Goal: Task Accomplishment & Management: Complete application form

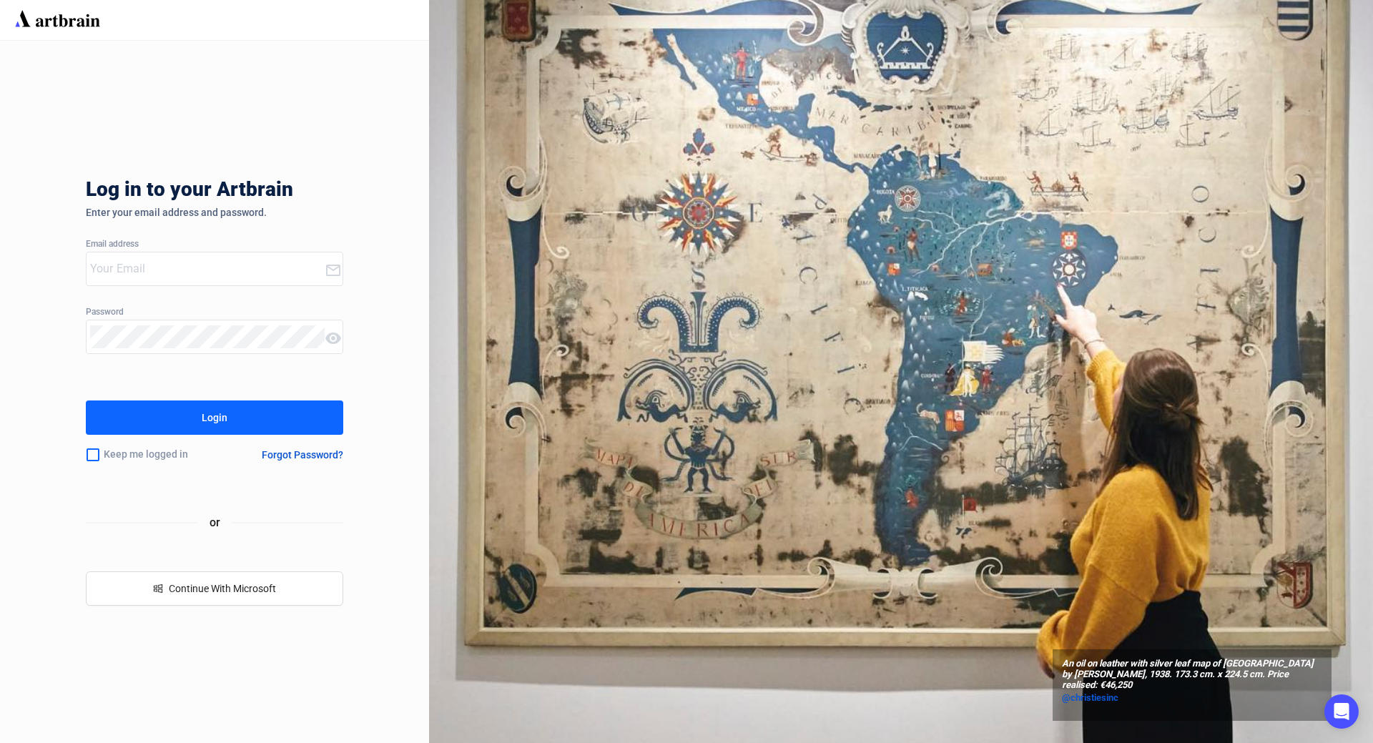
type input "[PERSON_NAME][EMAIL_ADDRESS][DOMAIN_NAME]"
click at [230, 416] on button "Login" at bounding box center [214, 418] width 257 height 34
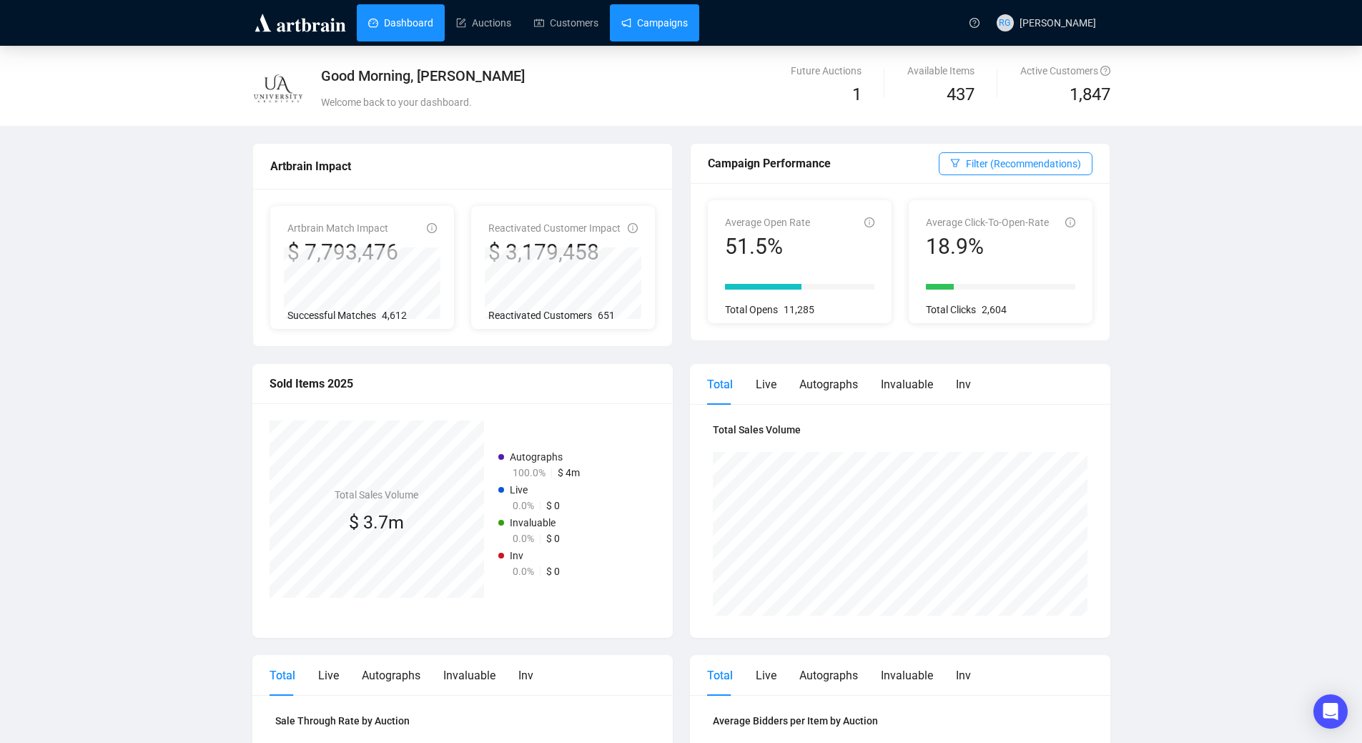
click at [670, 25] on link "Campaigns" at bounding box center [655, 22] width 67 height 37
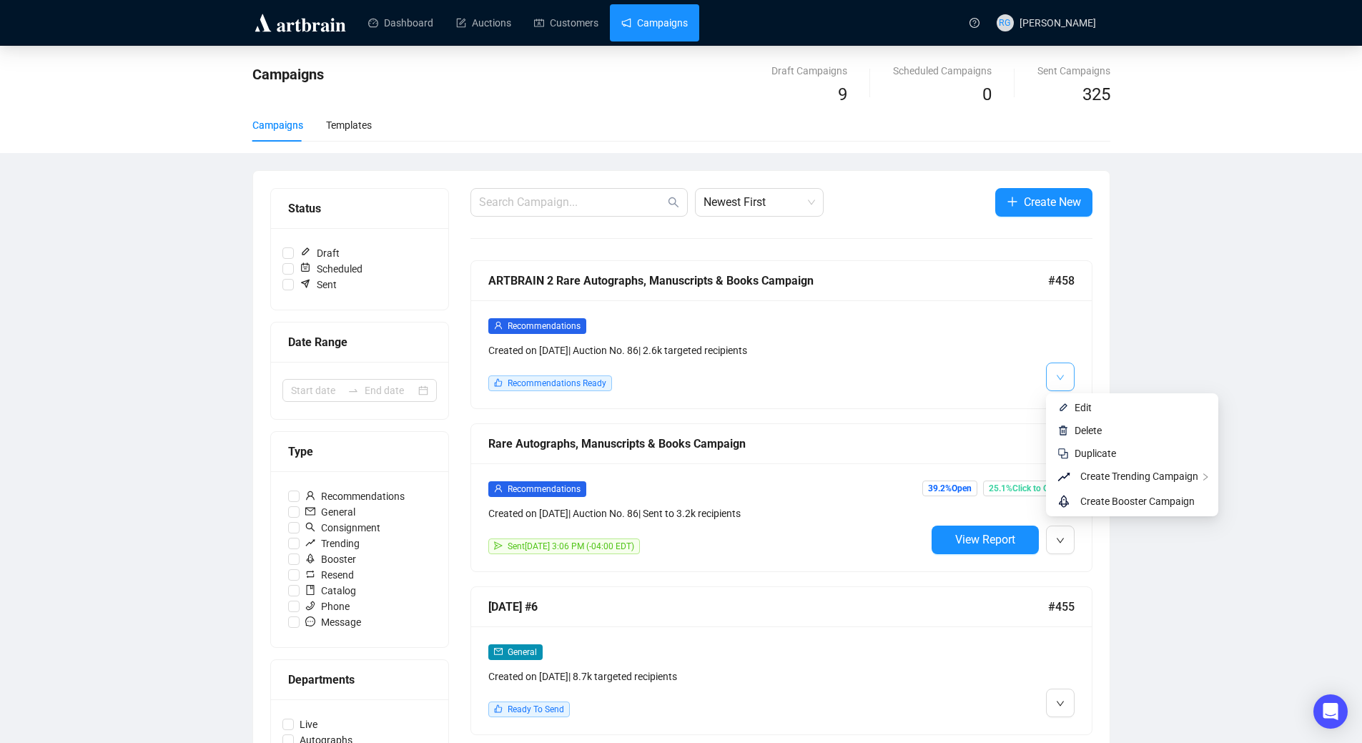
click at [1062, 373] on icon "down" at bounding box center [1060, 377] width 9 height 9
click at [1066, 403] on img at bounding box center [1063, 407] width 11 height 11
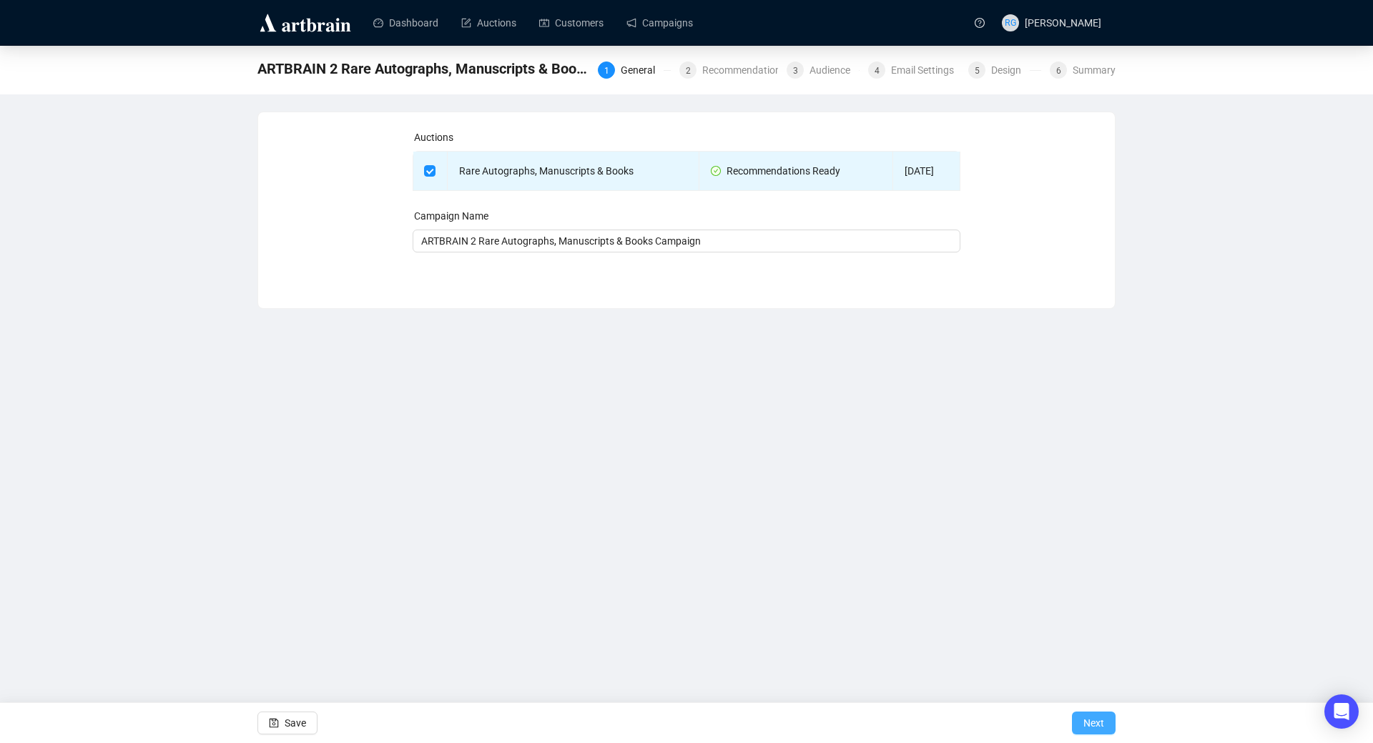
click at [1106, 720] on button "Next" at bounding box center [1094, 723] width 44 height 23
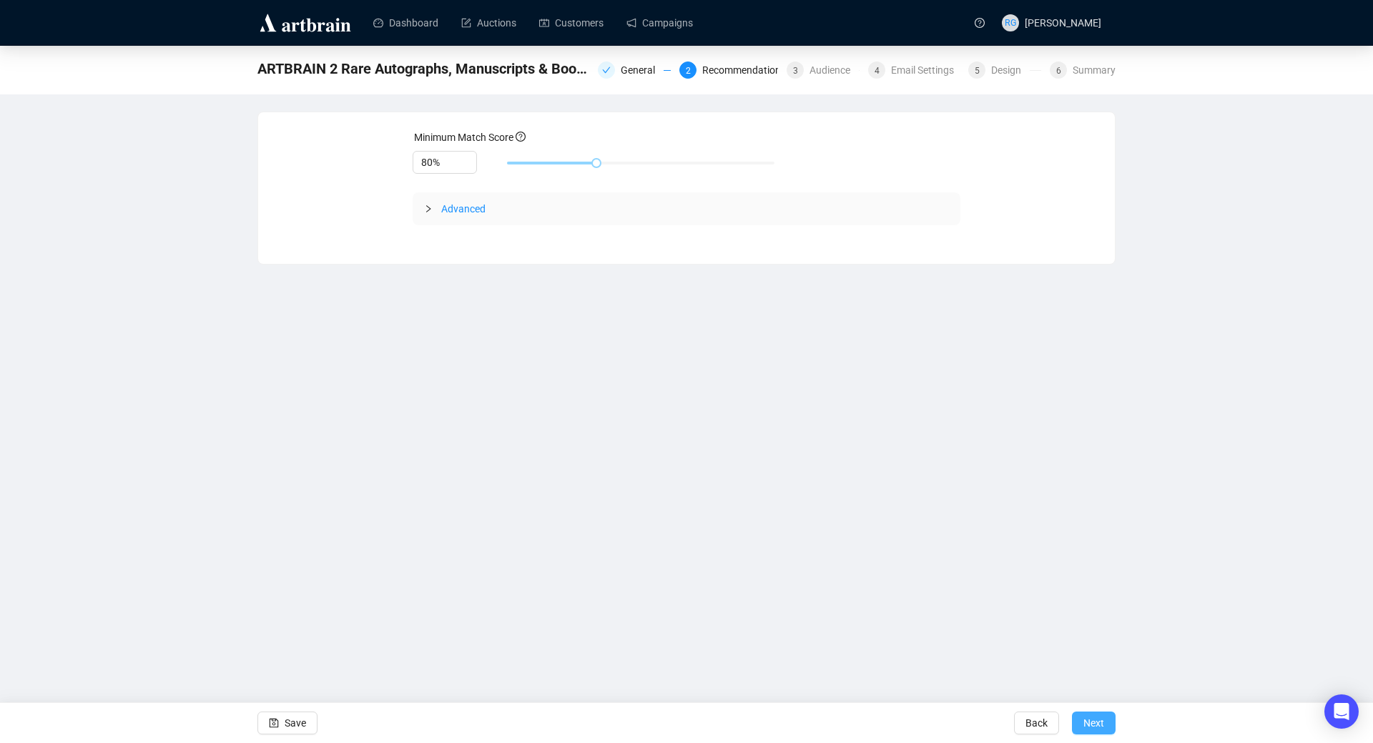
click at [1106, 720] on button "Next" at bounding box center [1094, 723] width 44 height 23
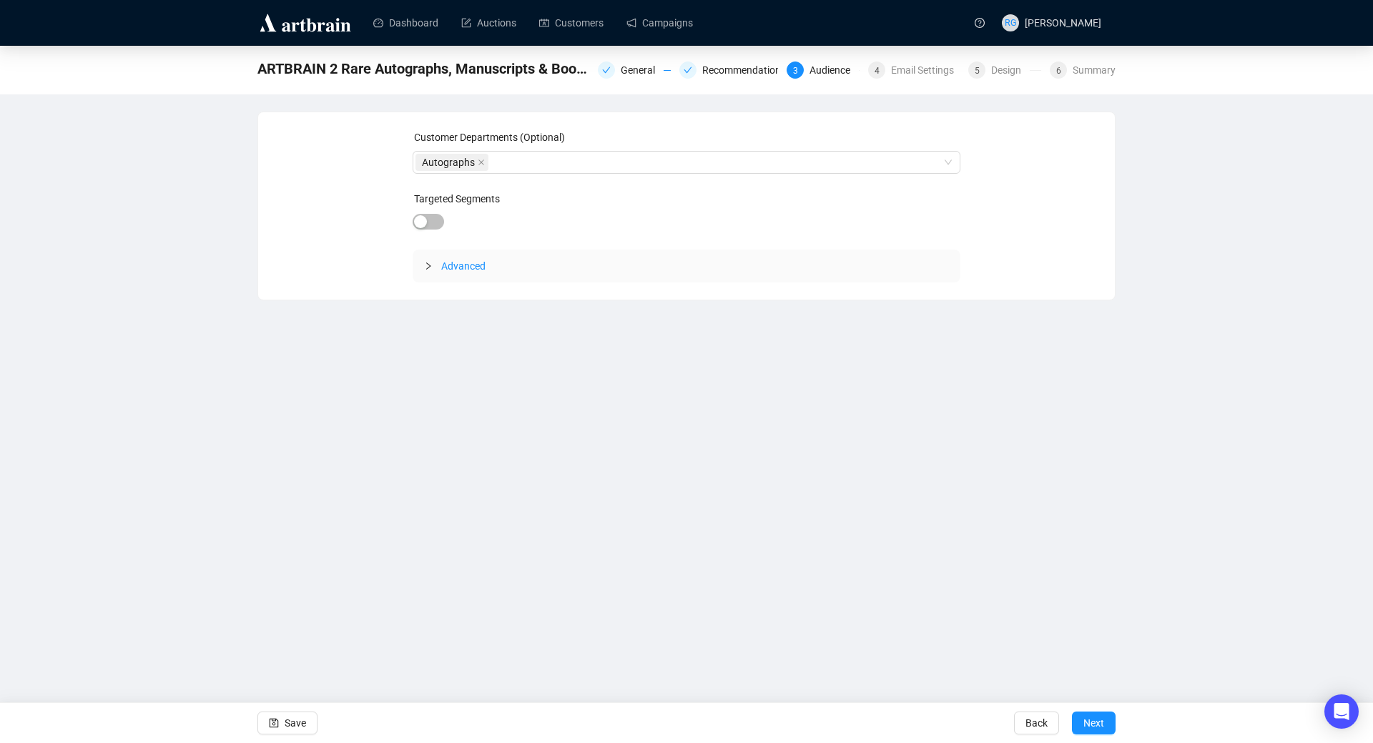
click at [1106, 720] on button "Next" at bounding box center [1094, 723] width 44 height 23
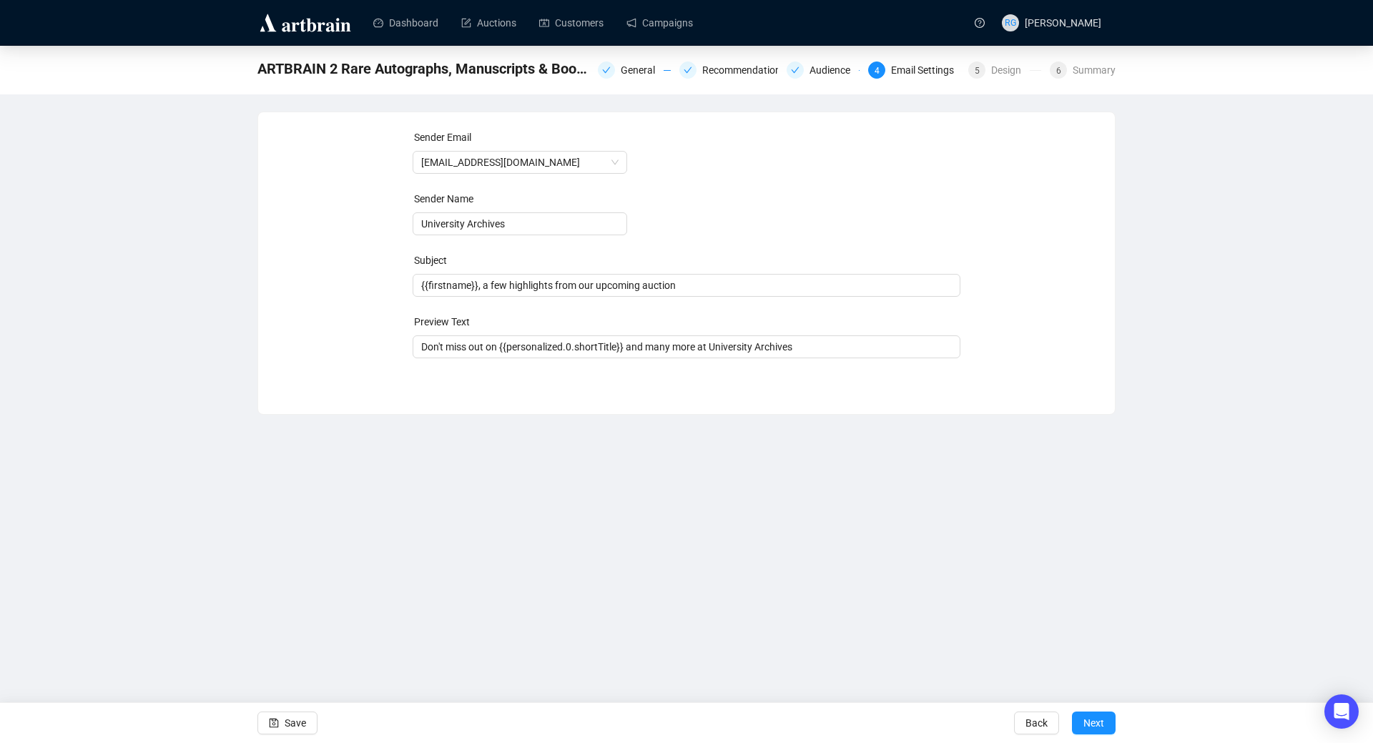
click at [1106, 720] on button "Next" at bounding box center [1094, 723] width 44 height 23
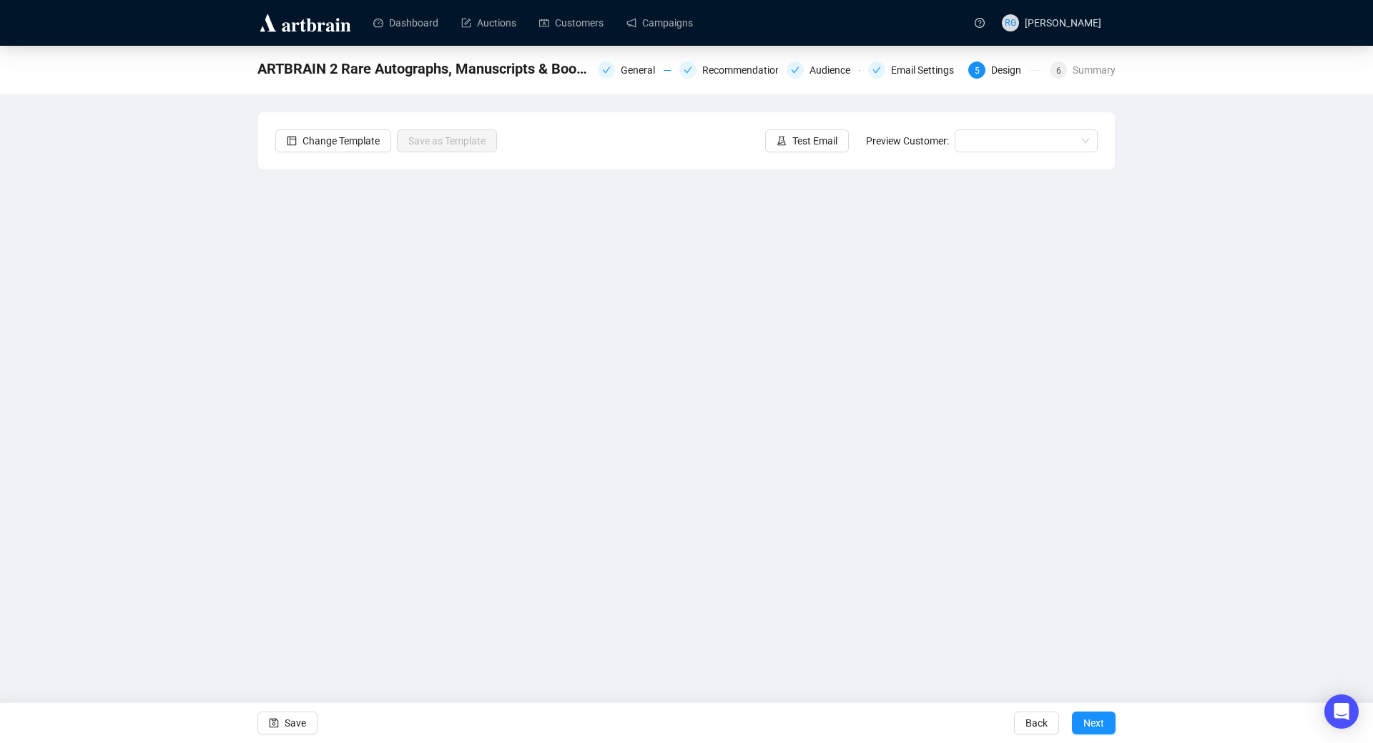
click at [1106, 720] on button "Next" at bounding box center [1094, 723] width 44 height 23
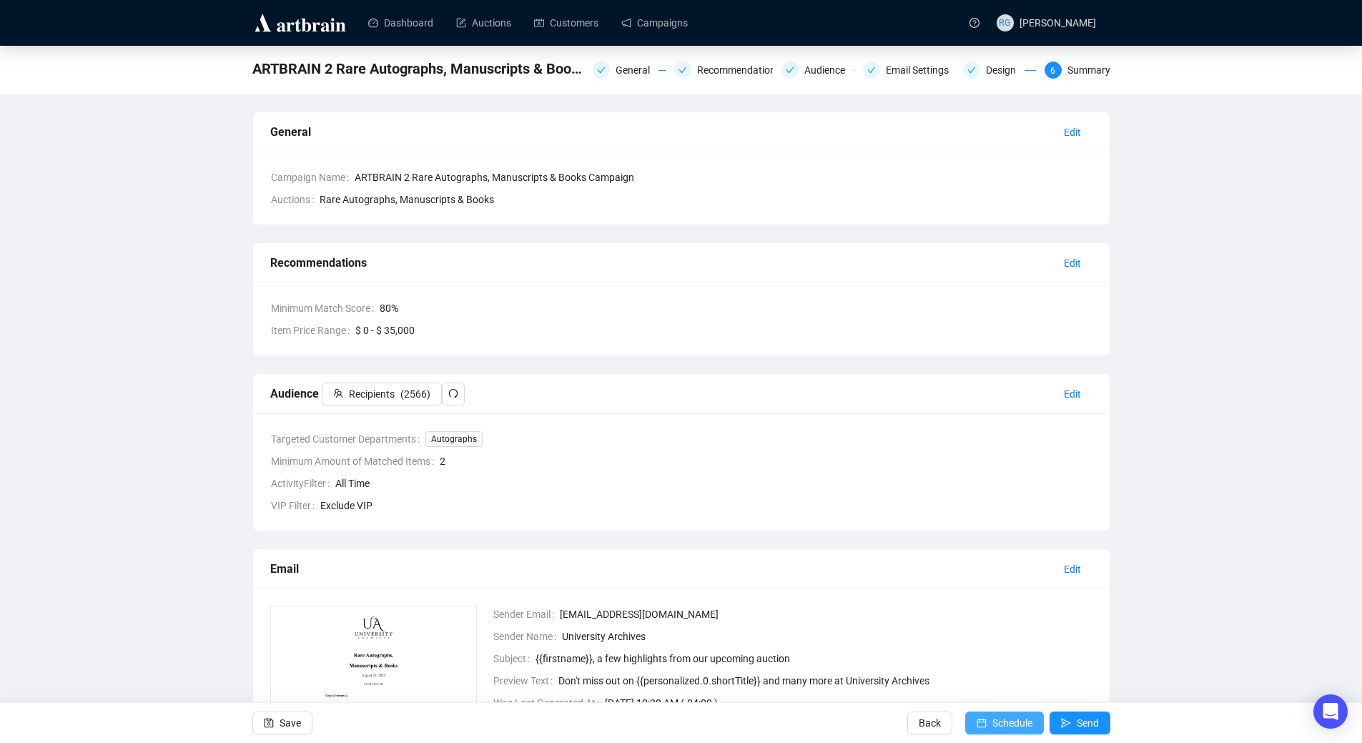
click at [999, 721] on span "Schedule" at bounding box center [1013, 723] width 40 height 40
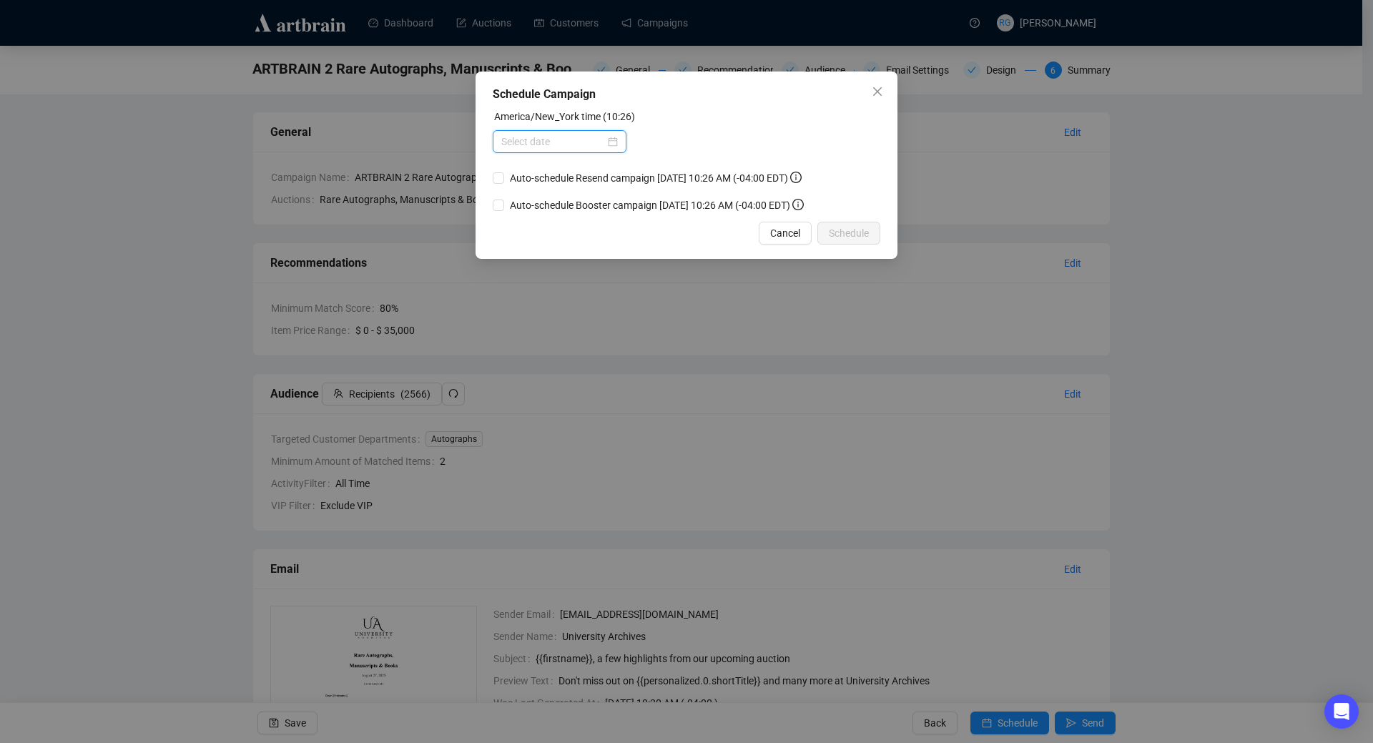
click at [551, 137] on input at bounding box center [553, 142] width 104 height 16
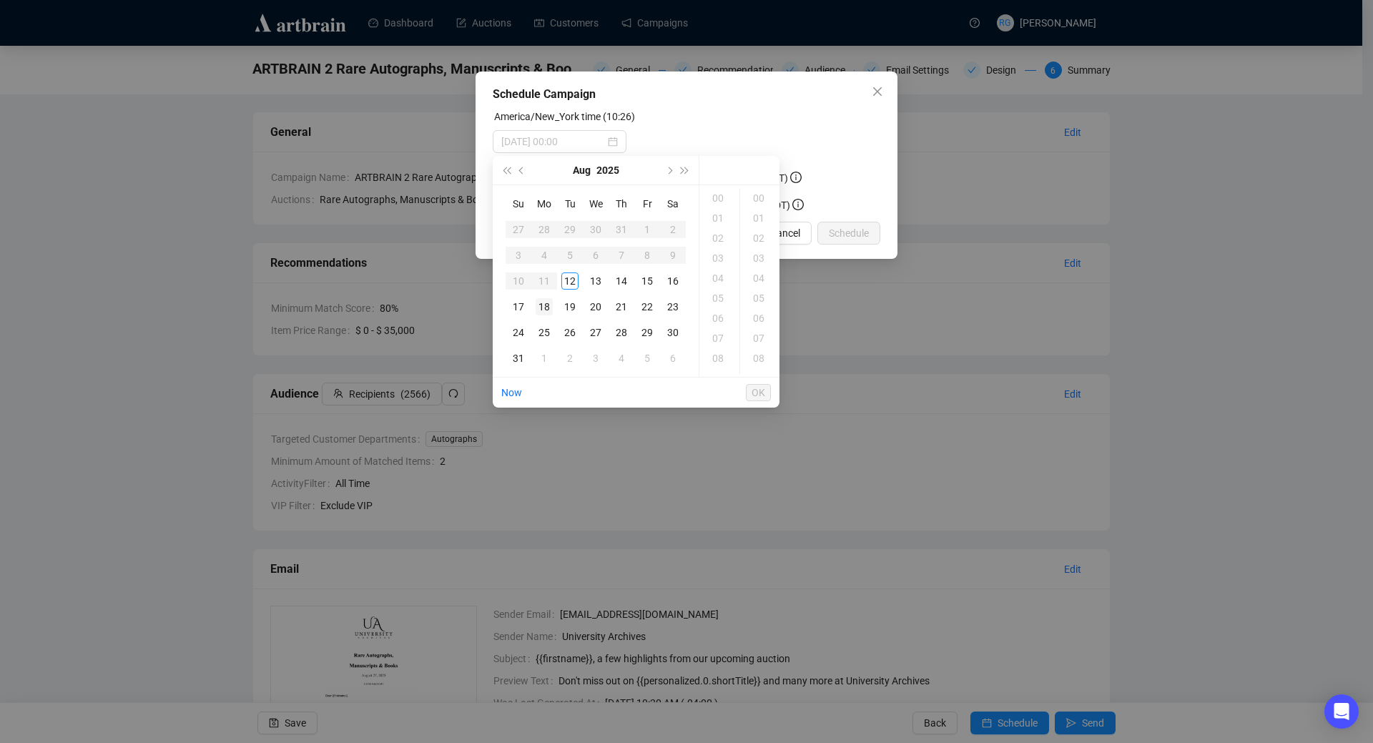
click at [548, 305] on div "18" at bounding box center [544, 306] width 17 height 17
click at [723, 366] on div "10" at bounding box center [719, 370] width 34 height 20
click at [758, 251] on div "03" at bounding box center [760, 258] width 34 height 20
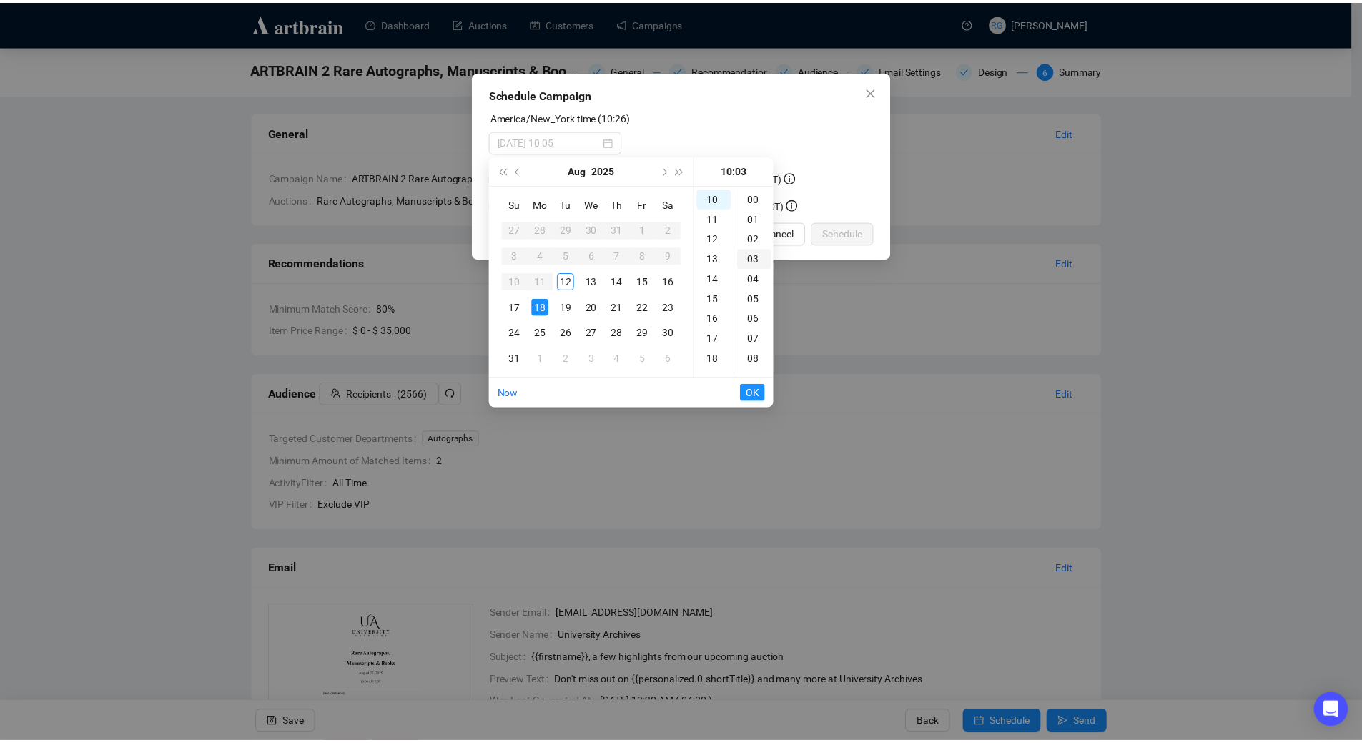
scroll to position [60, 0]
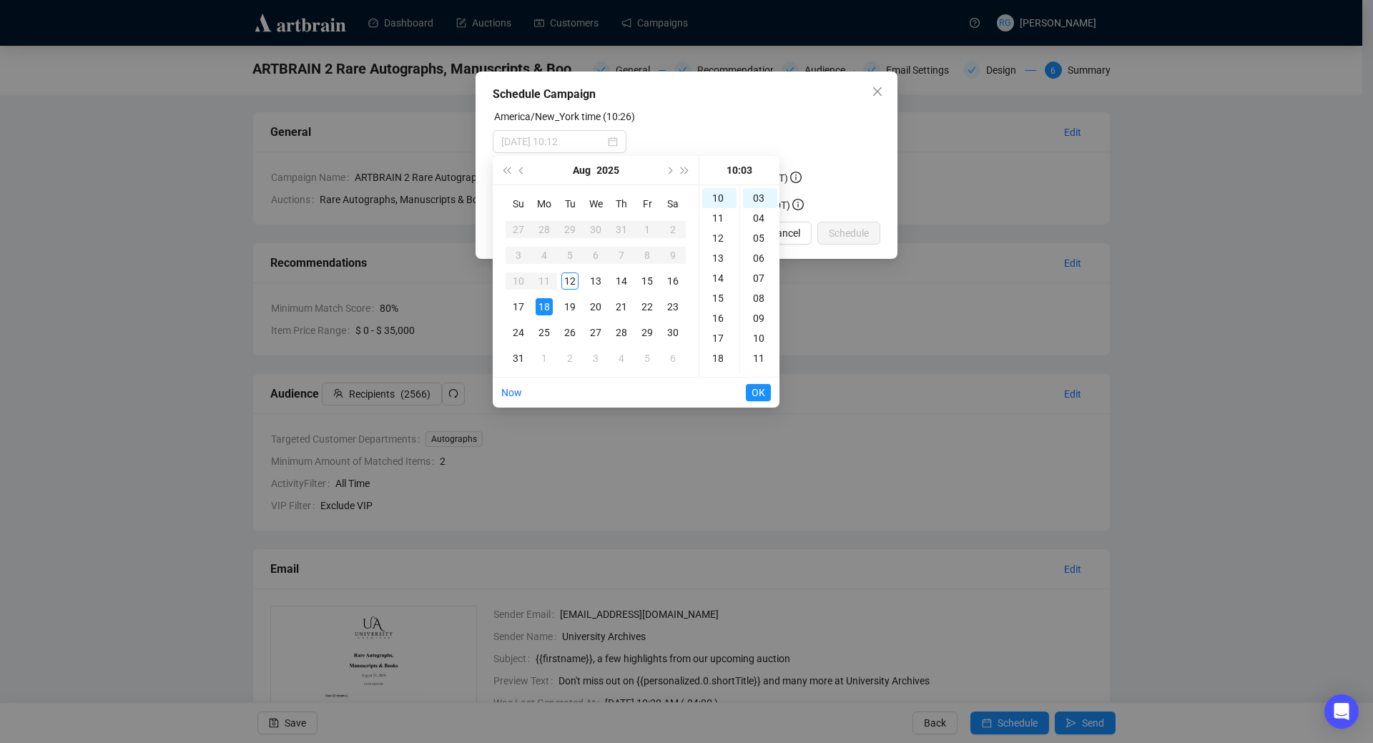
type input "[DATE] 10:03"
click at [760, 390] on span "OK" at bounding box center [759, 392] width 14 height 27
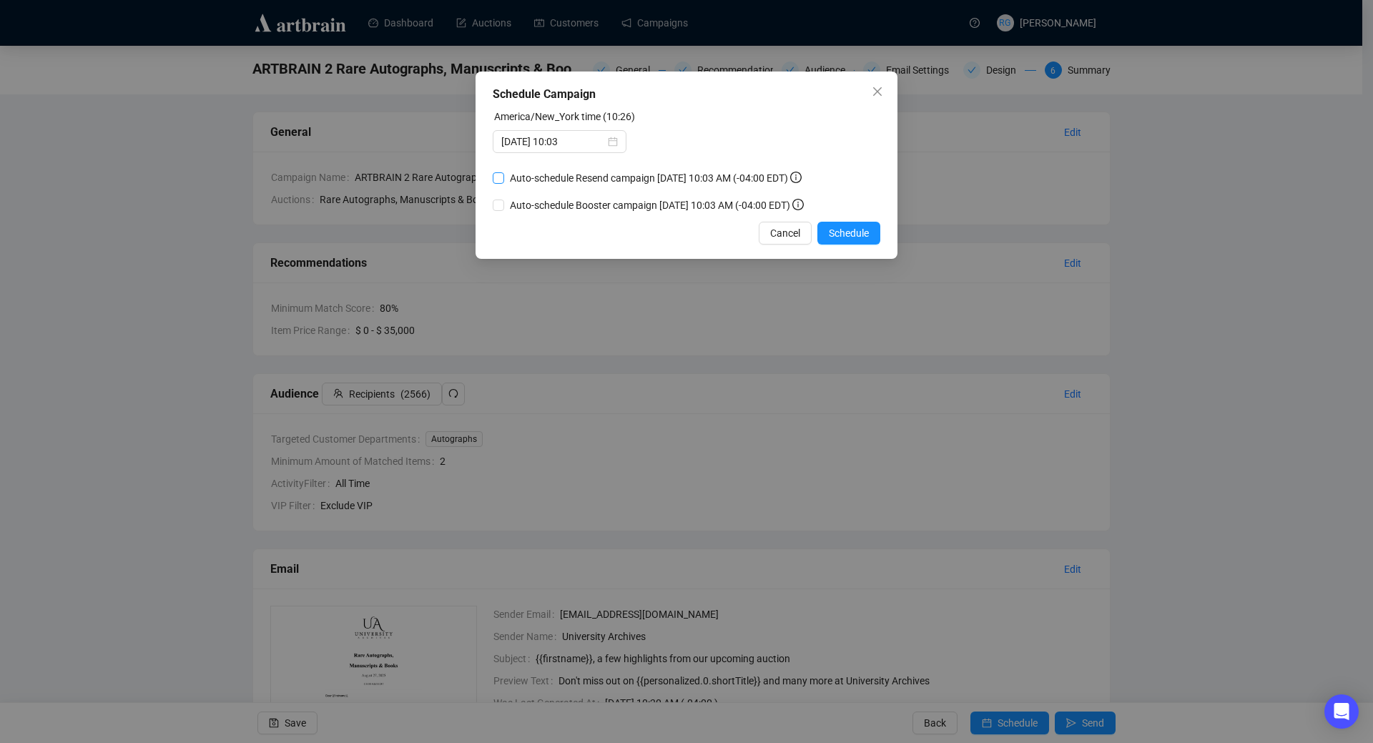
click at [501, 174] on input "Auto-schedule Resend campaign [DATE] 10:03 AM (-04:00 EDT)" at bounding box center [498, 177] width 11 height 11
checkbox input "true"
click at [827, 231] on button "Schedule" at bounding box center [848, 233] width 63 height 23
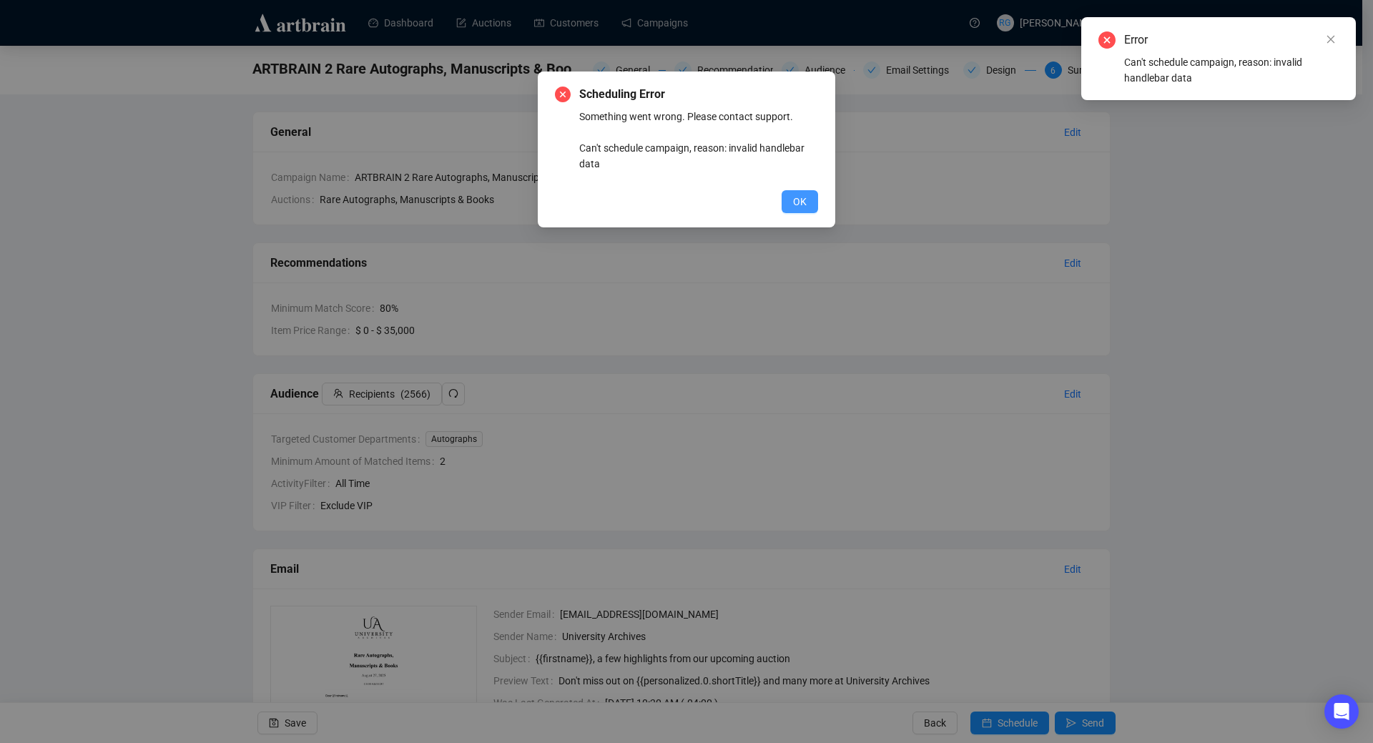
click at [808, 199] on button "OK" at bounding box center [800, 201] width 36 height 23
